Goal: Task Accomplishment & Management: Complete application form

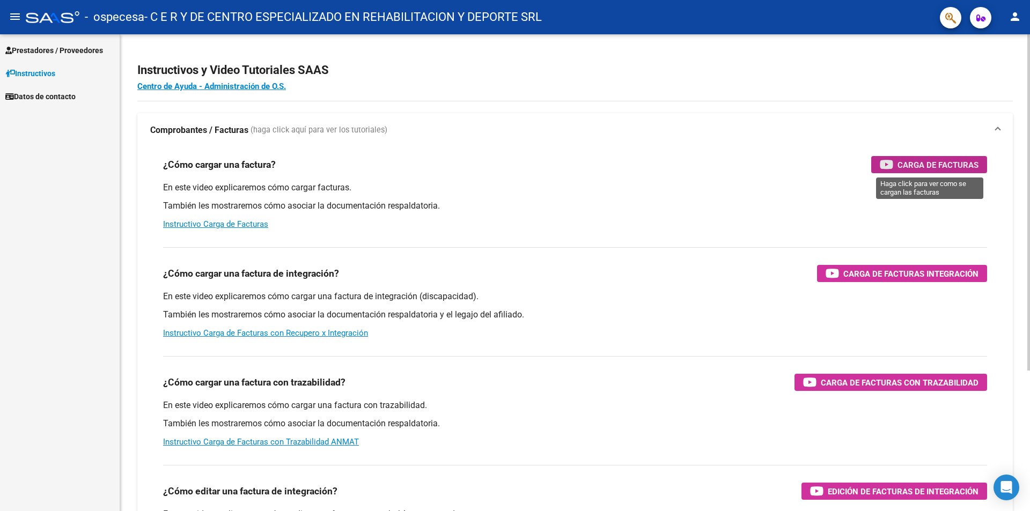
click at [906, 168] on span "Carga de Facturas" at bounding box center [937, 164] width 81 height 13
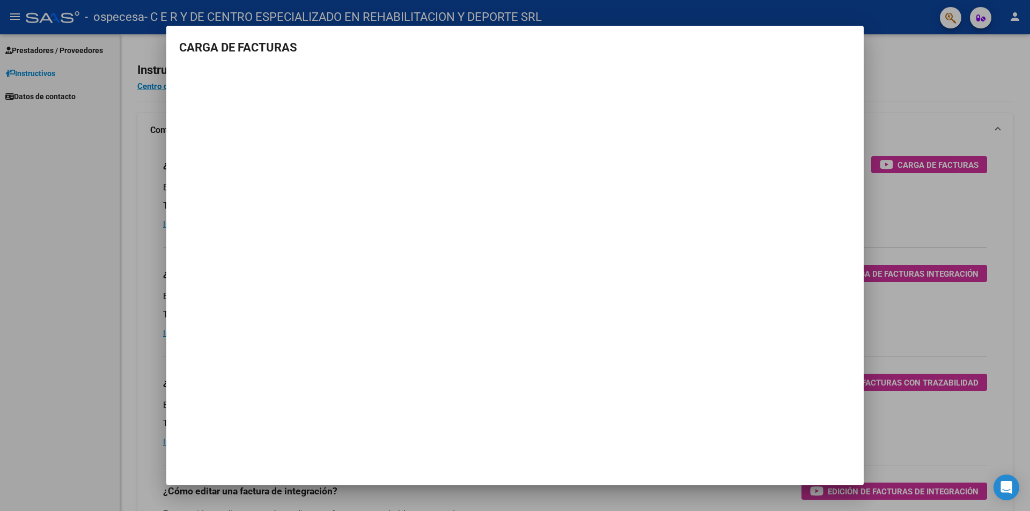
click at [441, 384] on mat-dialog-container "CARGA DE FACTURAS" at bounding box center [514, 256] width 697 height 460
click at [959, 73] on div at bounding box center [515, 255] width 1030 height 511
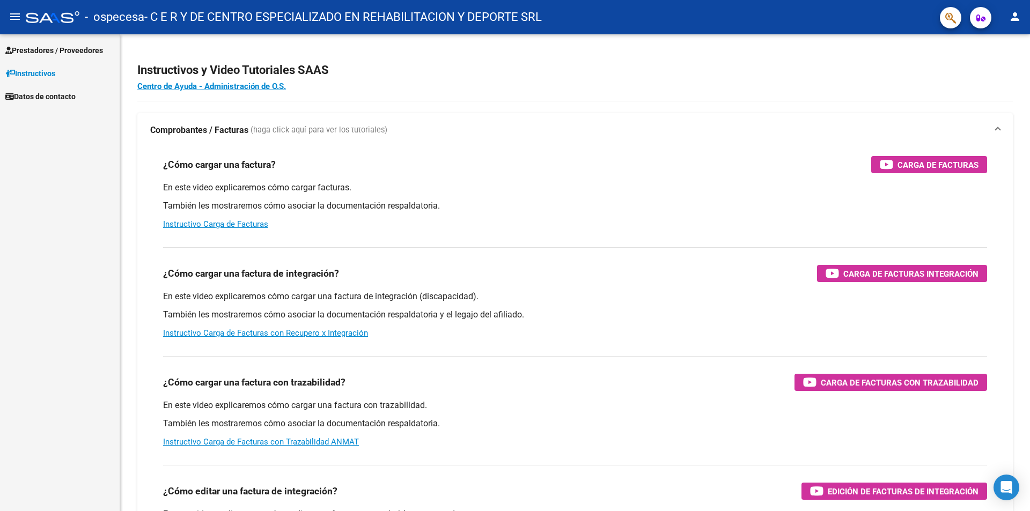
click at [25, 53] on span "Prestadores / Proveedores" at bounding box center [54, 51] width 98 height 12
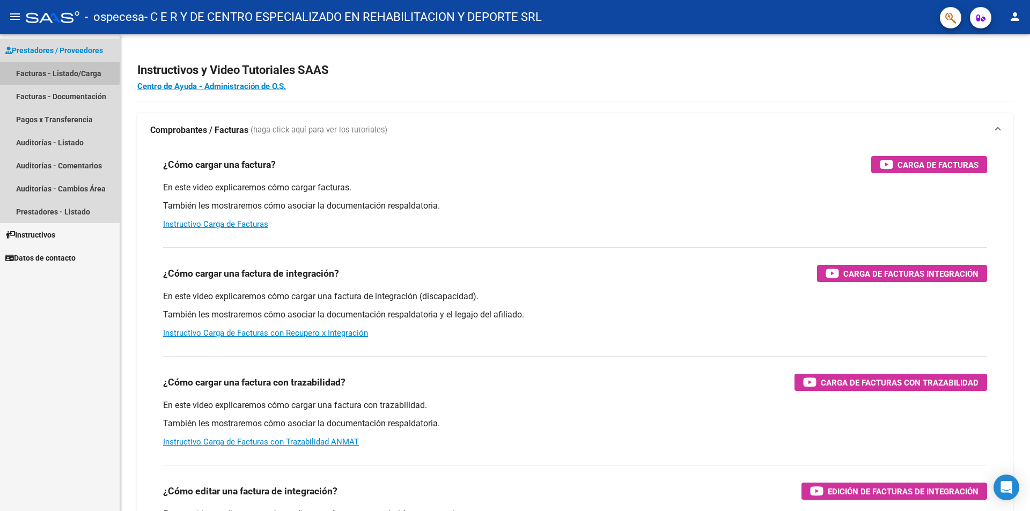
click at [27, 73] on link "Facturas - Listado/Carga" at bounding box center [60, 73] width 120 height 23
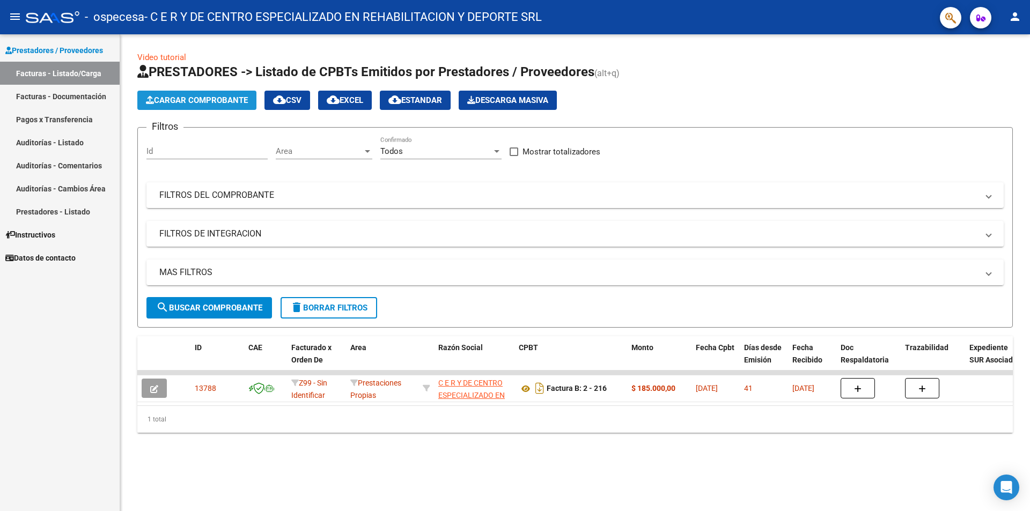
click at [201, 101] on span "Cargar Comprobante" at bounding box center [197, 100] width 102 height 10
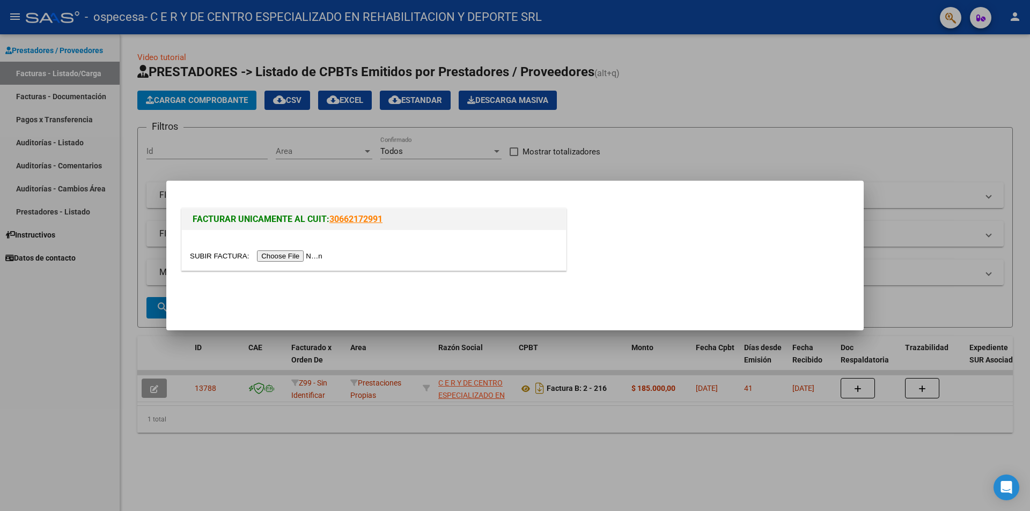
click at [285, 255] on input "file" at bounding box center [258, 255] width 136 height 11
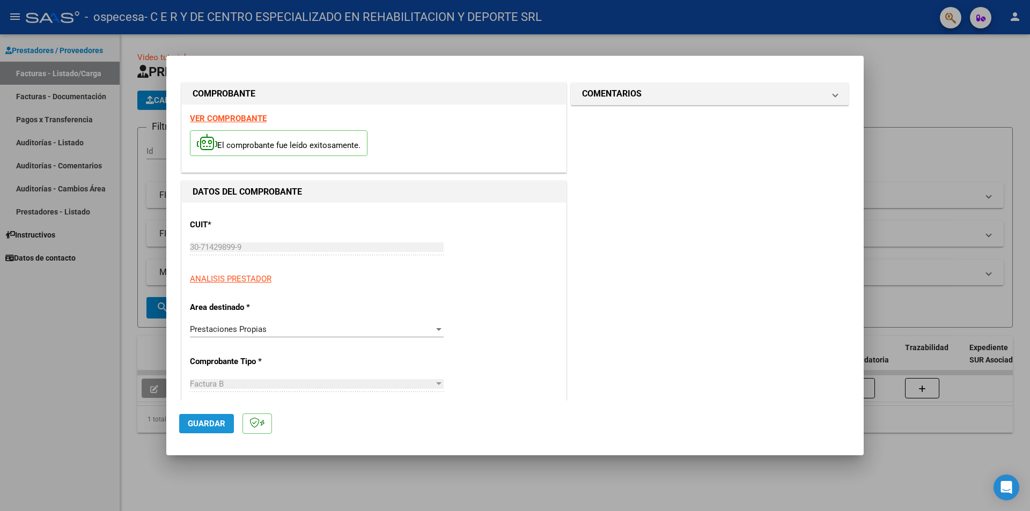
click at [219, 428] on span "Guardar" at bounding box center [207, 424] width 38 height 10
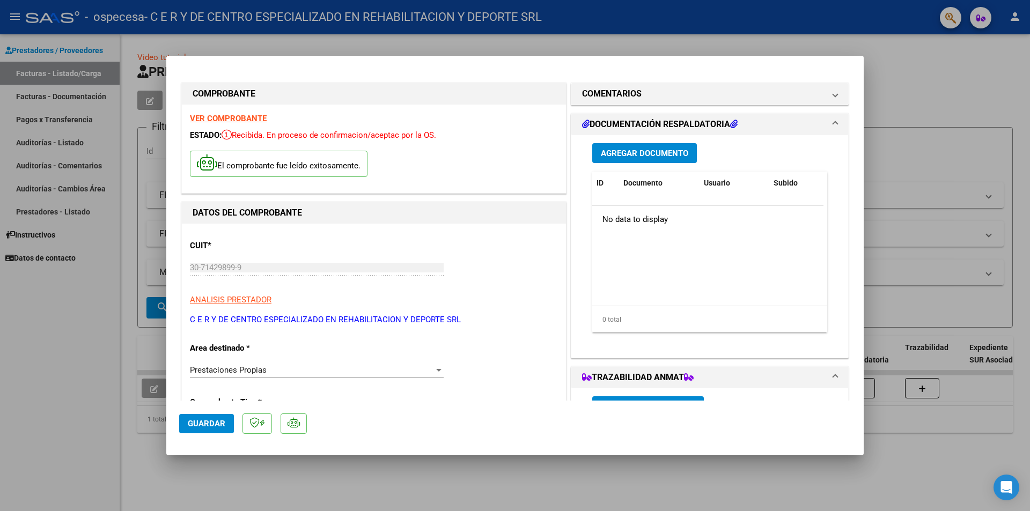
click at [653, 154] on span "Agregar Documento" at bounding box center [644, 154] width 87 height 10
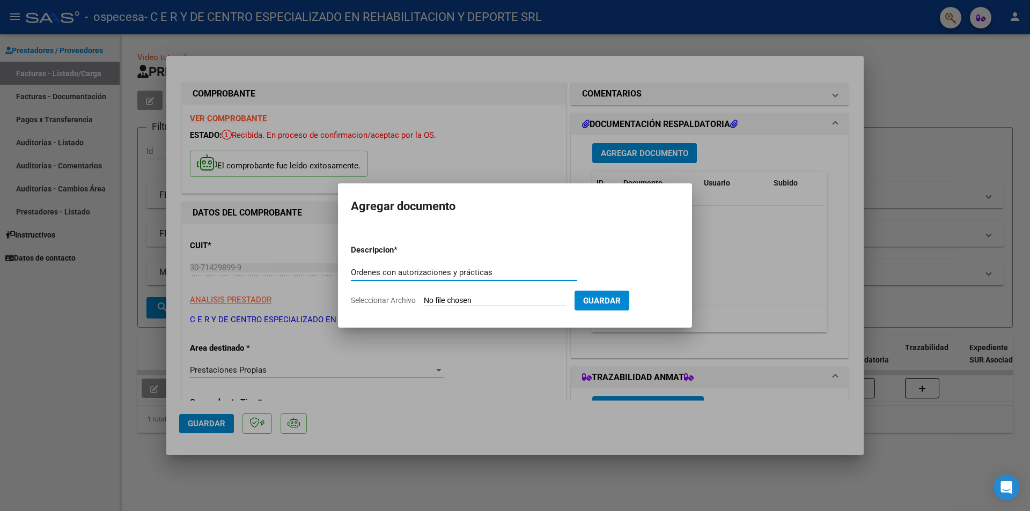
type input "Ordenes con autorizaciones y prácticas"
click at [425, 303] on input "Seleccionar Archivo" at bounding box center [495, 301] width 142 height 10
type input "C:\fakepath\CamScanner [DATE] 12.41.pdf"
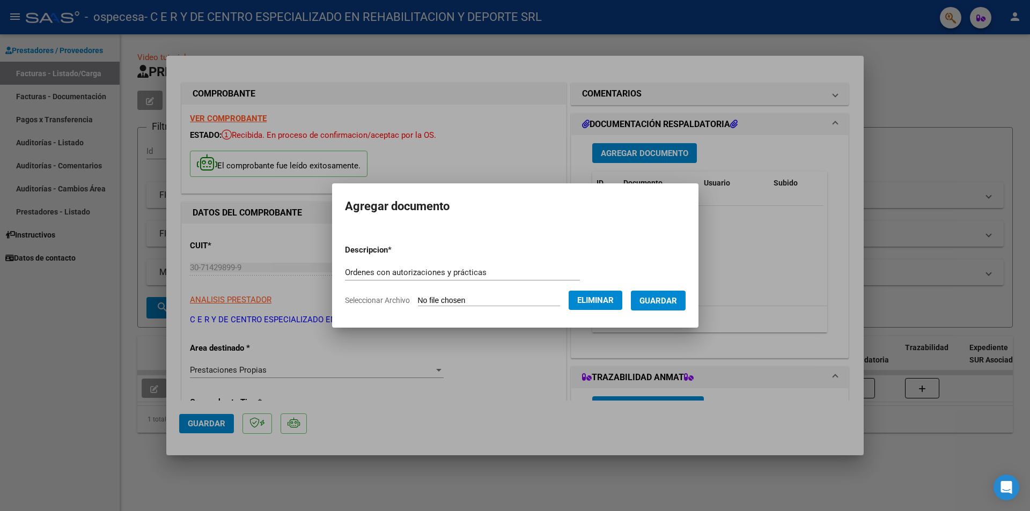
click at [668, 297] on span "Guardar" at bounding box center [658, 301] width 38 height 10
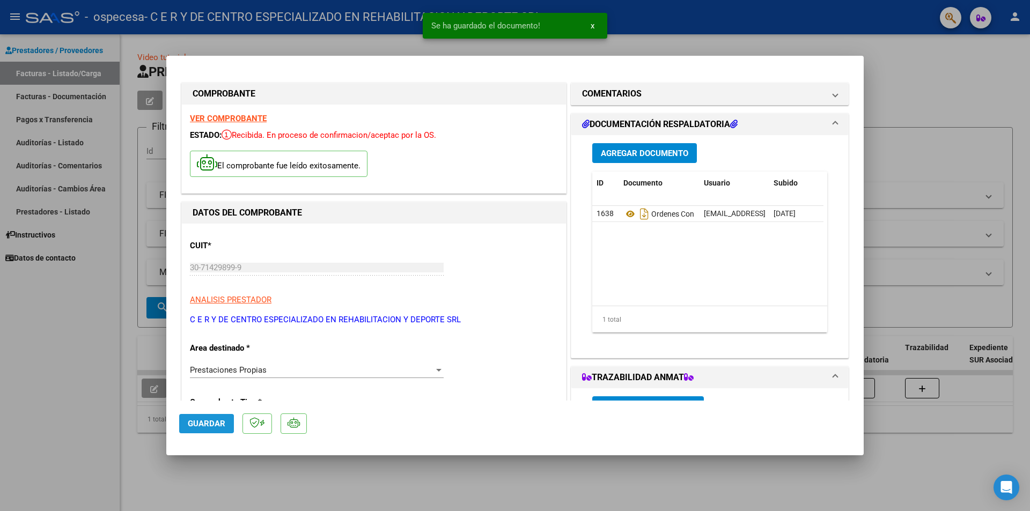
click at [195, 426] on span "Guardar" at bounding box center [207, 424] width 38 height 10
click at [201, 424] on span "Guardar" at bounding box center [207, 424] width 38 height 10
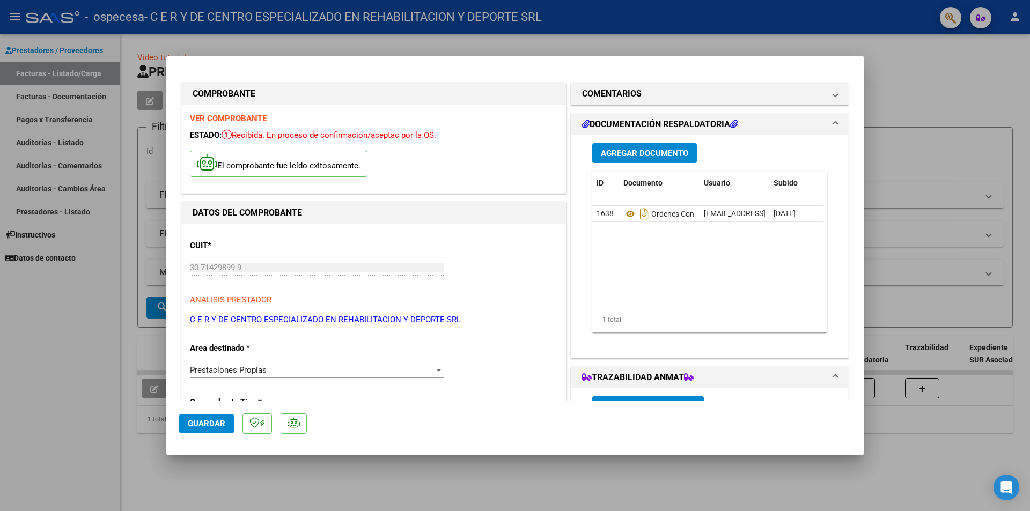
click at [946, 80] on div at bounding box center [515, 255] width 1030 height 511
type input "$ 0,00"
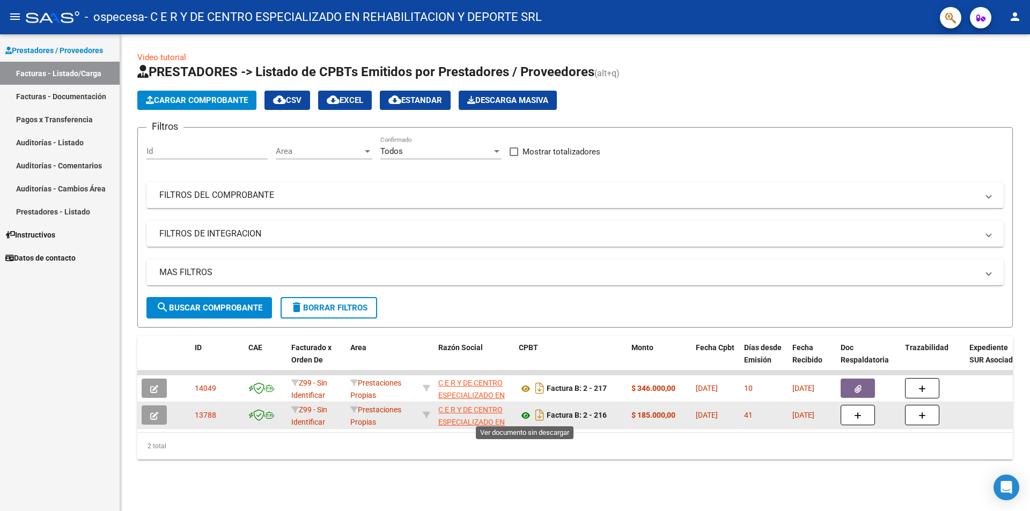
click at [525, 416] on icon at bounding box center [526, 415] width 14 height 13
